Goal: Task Accomplishment & Management: Complete application form

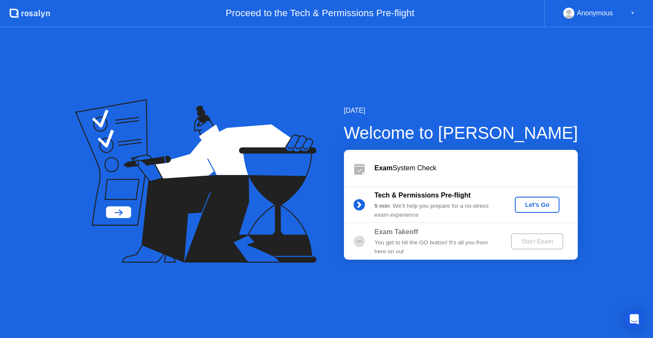
click at [481, 167] on div "Exam System Check" at bounding box center [475, 168] width 203 height 10
click at [525, 210] on button "Let's Go" at bounding box center [537, 204] width 45 height 16
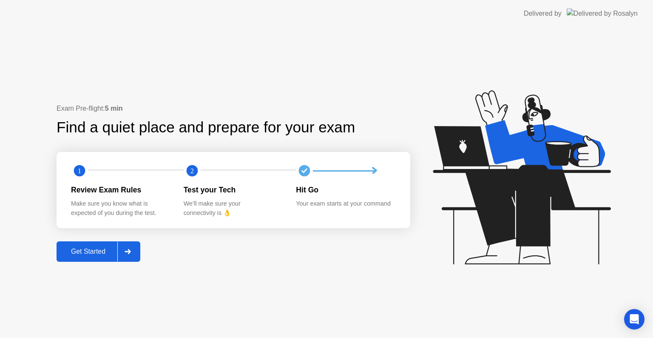
click at [76, 259] on button "Get Started" at bounding box center [99, 251] width 84 height 20
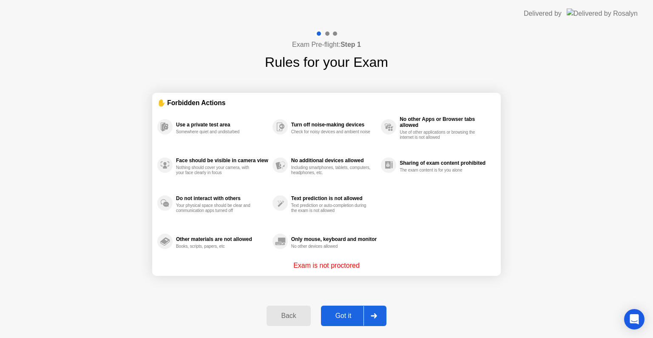
click at [349, 313] on div "Got it" at bounding box center [343, 316] width 40 height 8
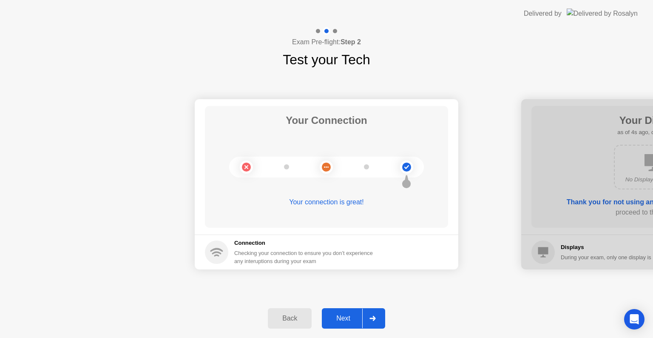
click at [350, 320] on div "Next" at bounding box center [343, 318] width 38 height 8
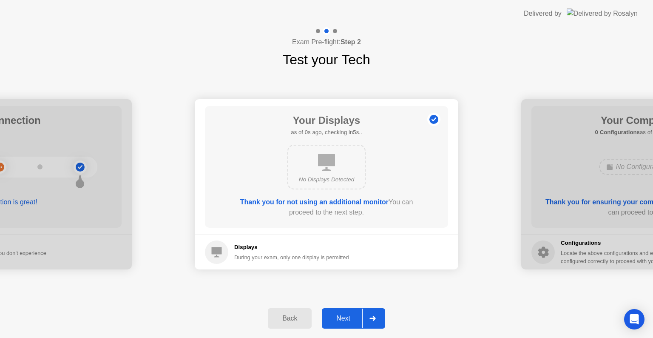
click at [341, 315] on div "Next" at bounding box center [343, 318] width 38 height 8
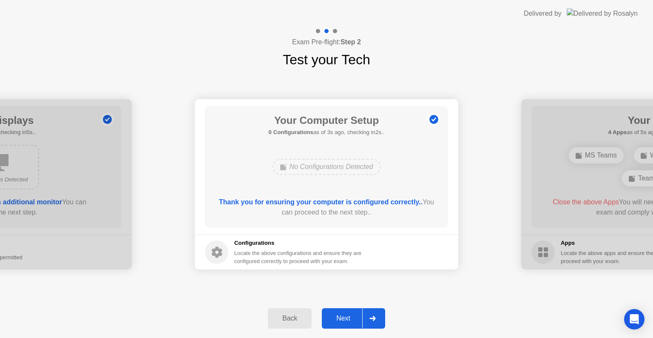
click at [347, 322] on div "Next" at bounding box center [343, 318] width 38 height 8
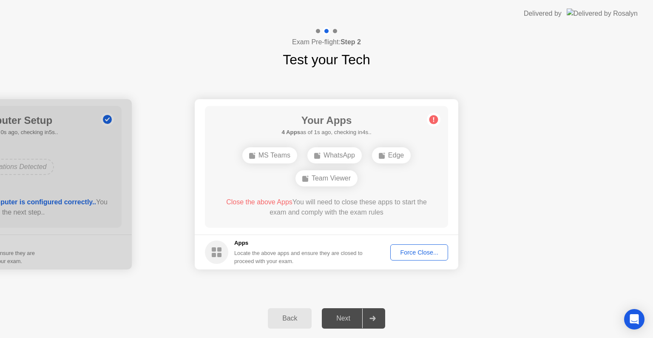
click at [418, 252] on div "Force Close..." at bounding box center [419, 252] width 52 height 7
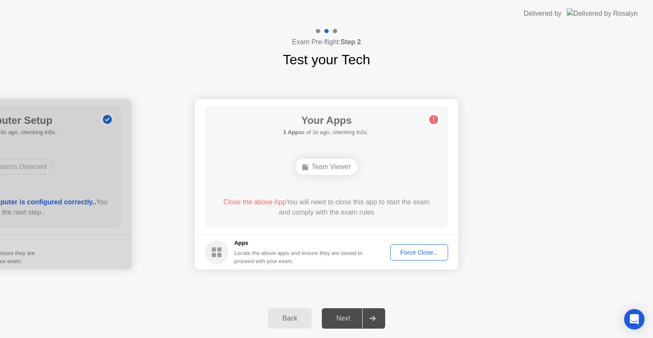
click at [406, 250] on div "Force Close..." at bounding box center [419, 252] width 52 height 7
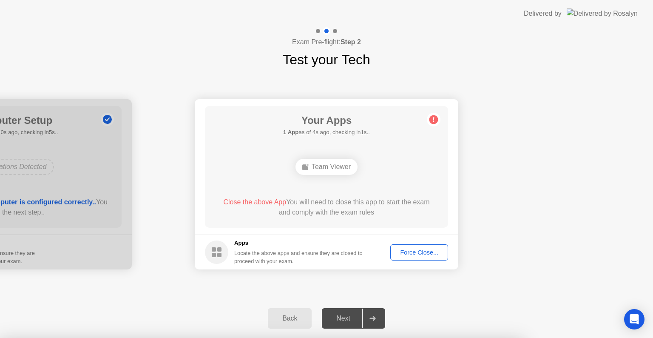
click at [406, 337] on div at bounding box center [326, 338] width 653 height 0
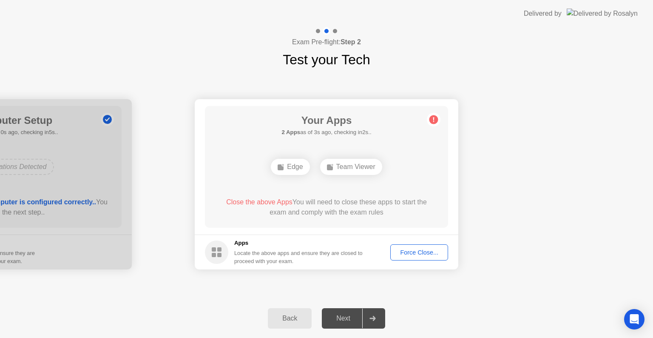
click at [345, 317] on div "Next" at bounding box center [343, 318] width 38 height 8
click at [420, 249] on div "Force Close..." at bounding box center [419, 252] width 52 height 7
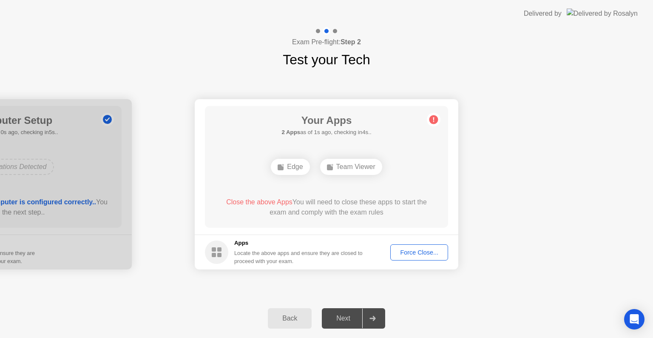
click at [408, 255] on div "Force Close..." at bounding box center [419, 252] width 52 height 7
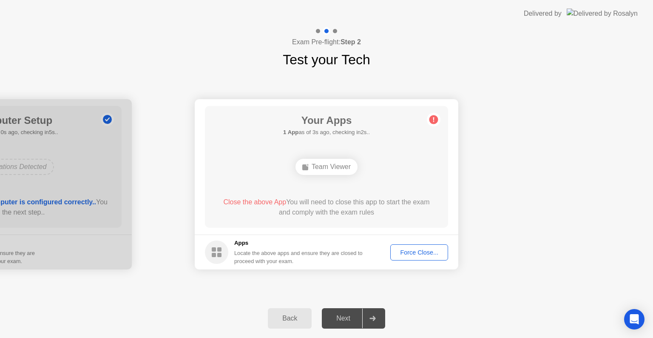
click at [420, 257] on button "Force Close..." at bounding box center [419, 252] width 58 height 16
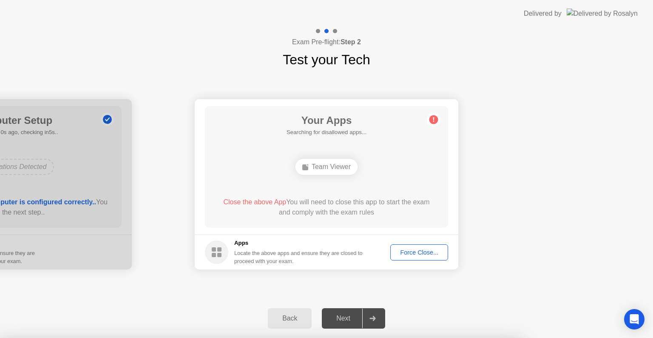
drag, startPoint x: 286, startPoint y: 209, endPoint x: 335, endPoint y: 200, distance: 49.7
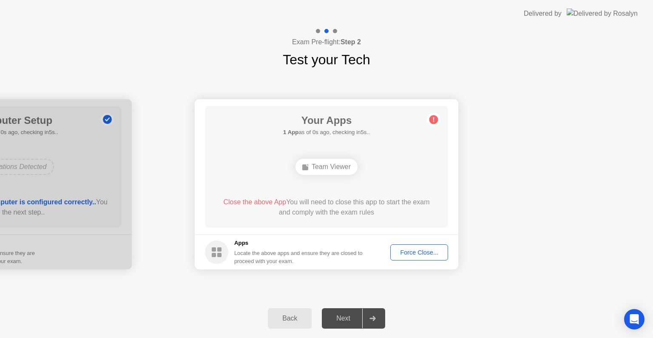
click at [318, 171] on div "Team Viewer" at bounding box center [326, 167] width 62 height 16
click at [406, 255] on div "Force Close..." at bounding box center [419, 252] width 52 height 7
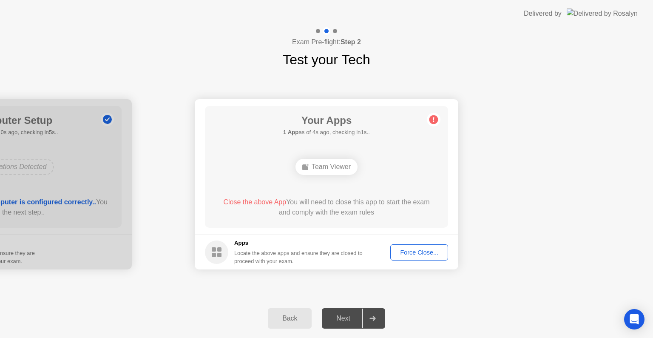
click at [416, 250] on div "Force Close..." at bounding box center [419, 252] width 52 height 7
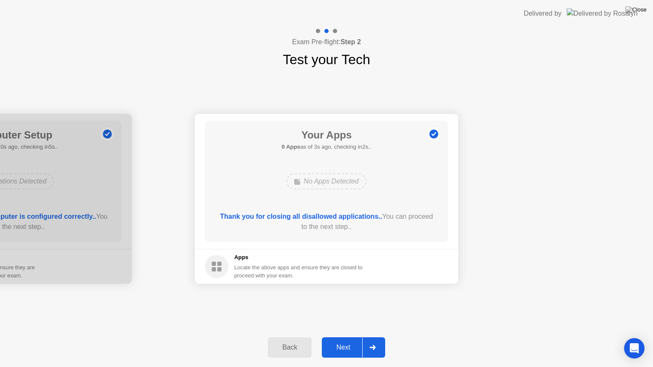
click at [337, 337] on div "Next" at bounding box center [343, 348] width 38 height 8
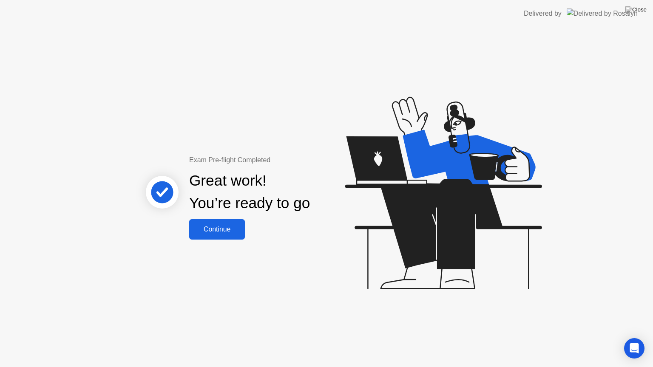
click at [236, 233] on div "Continue" at bounding box center [217, 230] width 51 height 8
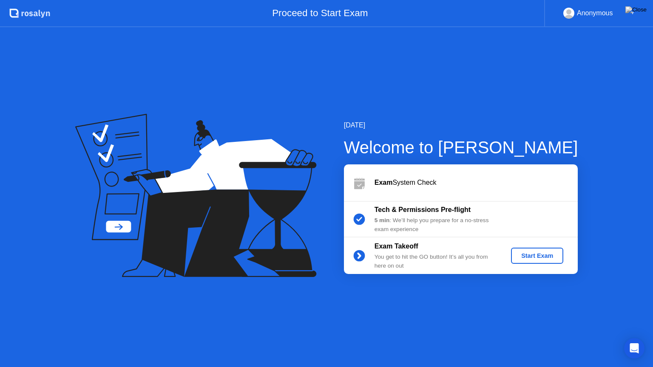
click at [519, 257] on div "Start Exam" at bounding box center [536, 255] width 45 height 7
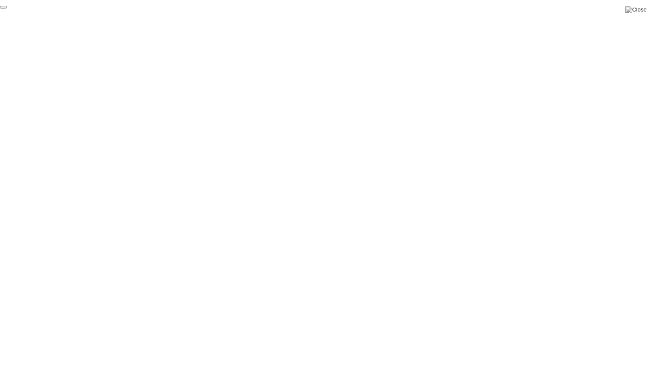
click div "End Proctoring Session"
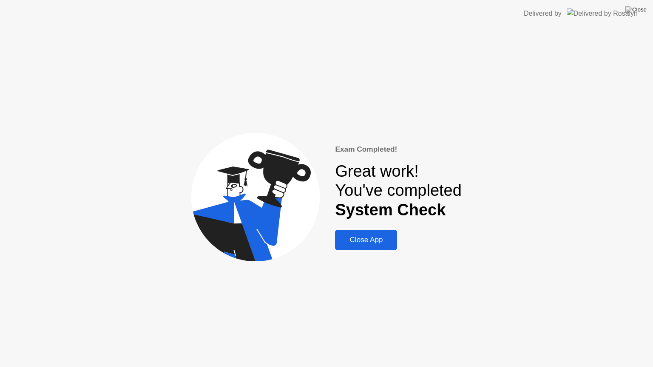
click at [365, 241] on div "Close App" at bounding box center [366, 240] width 57 height 9
